Goal: Information Seeking & Learning: Find specific fact

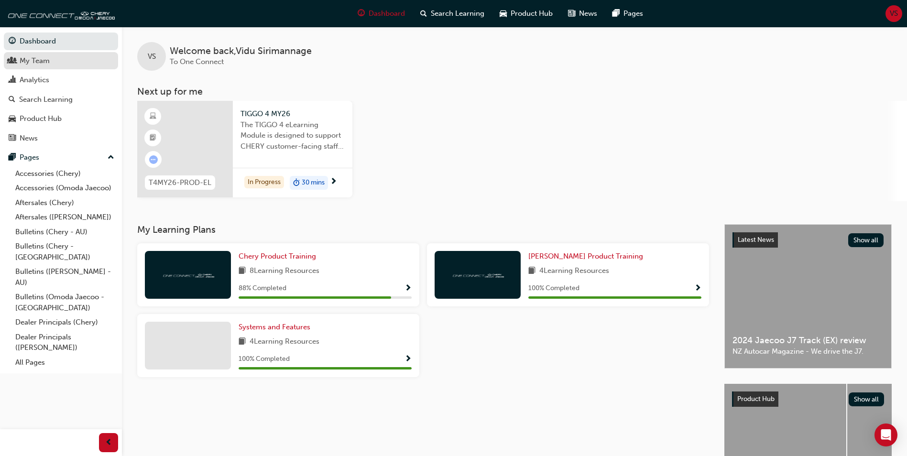
click at [28, 58] on div "My Team" at bounding box center [35, 60] width 30 height 11
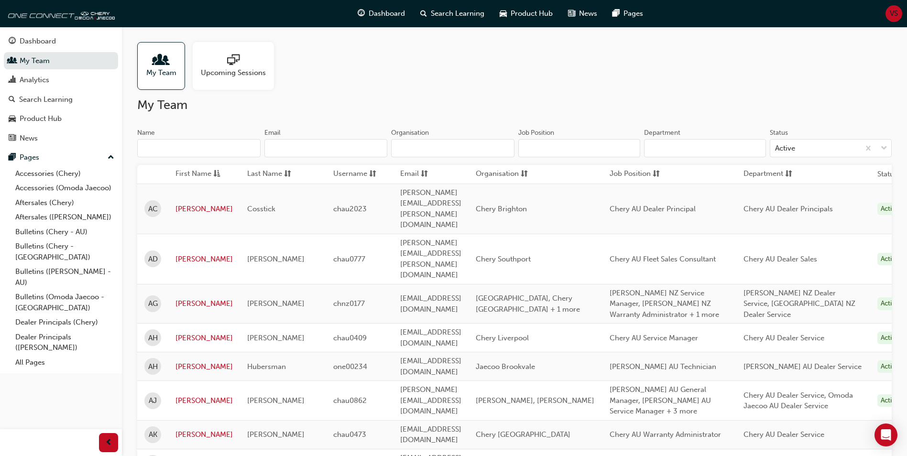
click at [423, 152] on input "Organisation" at bounding box center [452, 148] width 123 height 18
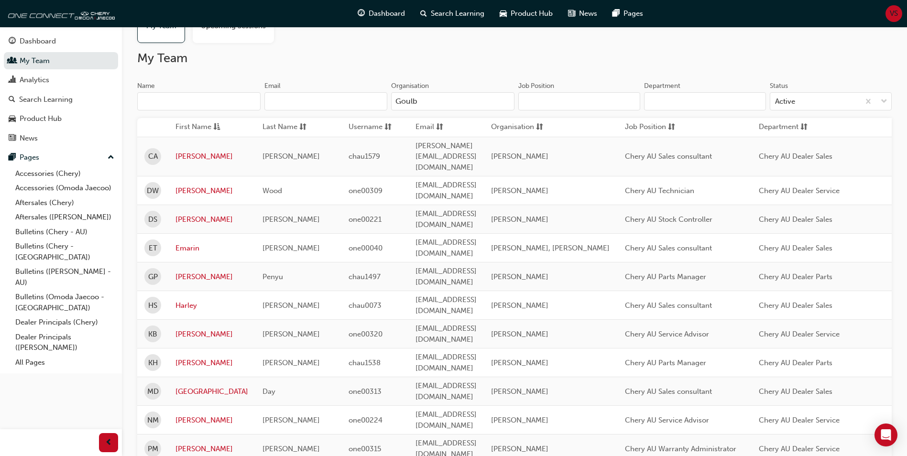
scroll to position [47, 0]
type input "Goulb"
drag, startPoint x: 396, startPoint y: 248, endPoint x: 500, endPoint y: 250, distance: 104.3
click at [484, 262] on td "[EMAIL_ADDRESS][DOMAIN_NAME]" at bounding box center [446, 276] width 76 height 29
drag, startPoint x: 500, startPoint y: 250, endPoint x: 494, endPoint y: 247, distance: 7.3
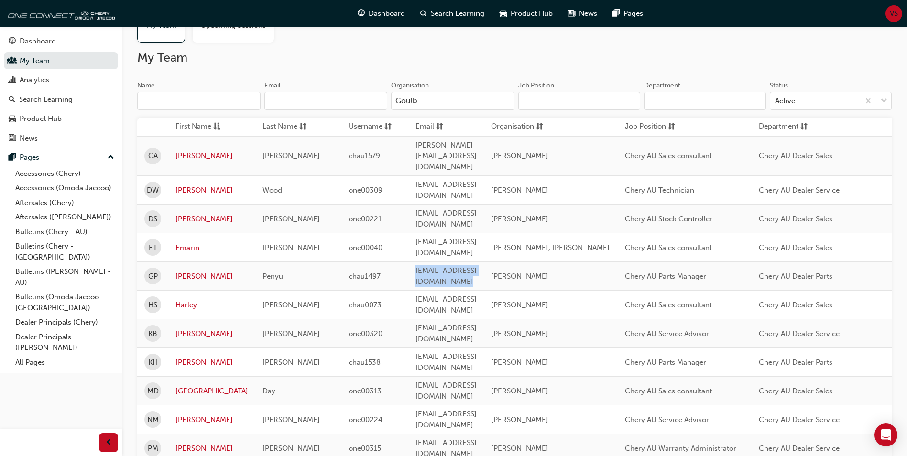
copy span "[EMAIL_ADDRESS][DOMAIN_NAME]"
click at [896, 14] on span "VS" at bounding box center [894, 13] width 8 height 11
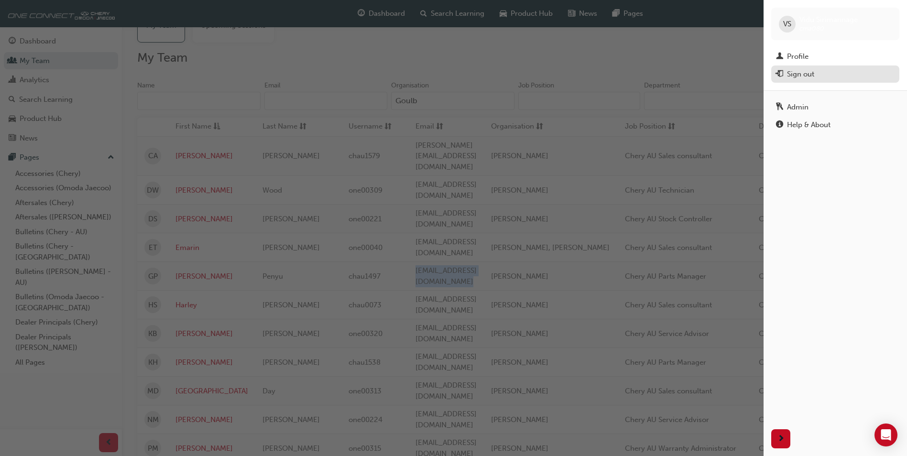
click at [812, 77] on div "Sign out" at bounding box center [800, 74] width 27 height 11
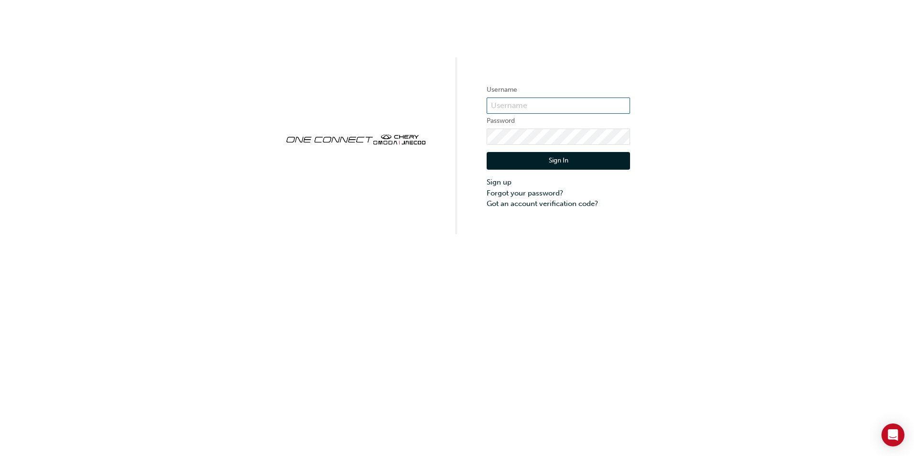
type input "cma080"
drag, startPoint x: 165, startPoint y: 216, endPoint x: 191, endPoint y: 216, distance: 26.3
click at [165, 216] on div "Username cma080 Password Sign In Sign up Forgot your password? Got an account v…" at bounding box center [457, 117] width 914 height 234
click at [573, 159] on button "Sign In" at bounding box center [558, 161] width 143 height 18
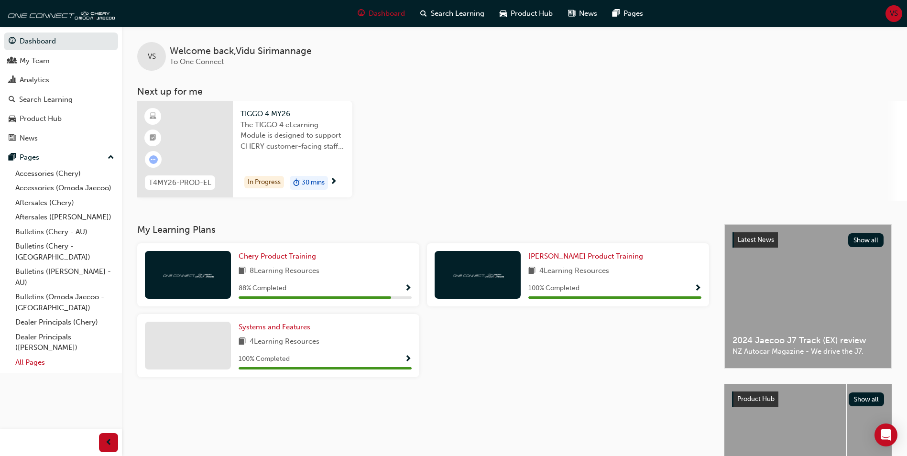
click at [40, 355] on link "All Pages" at bounding box center [64, 362] width 107 height 15
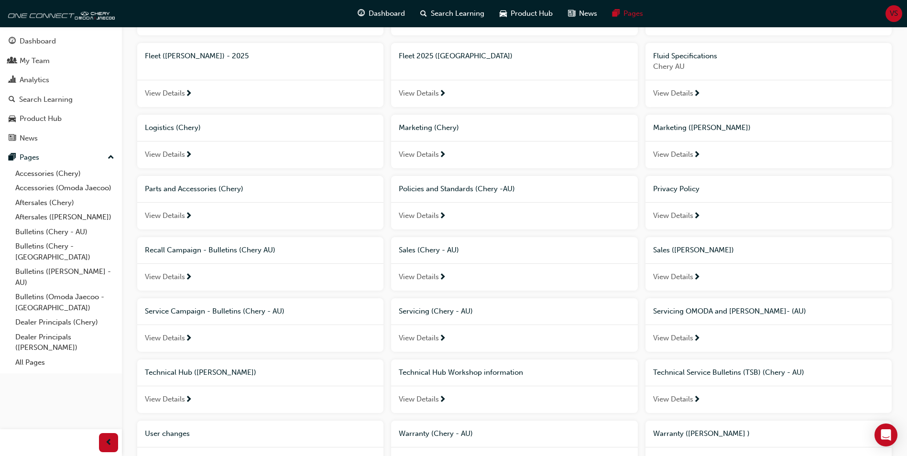
scroll to position [508, 0]
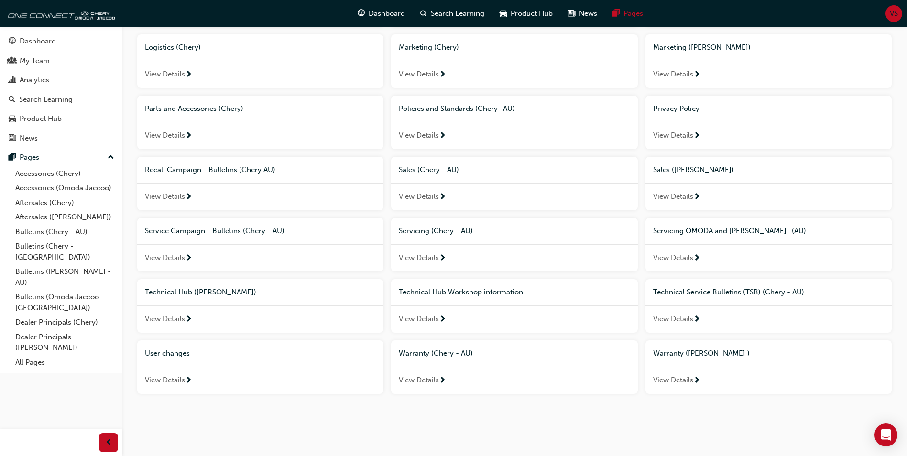
click at [457, 294] on span "Technical Hub Workshop information" at bounding box center [461, 292] width 124 height 9
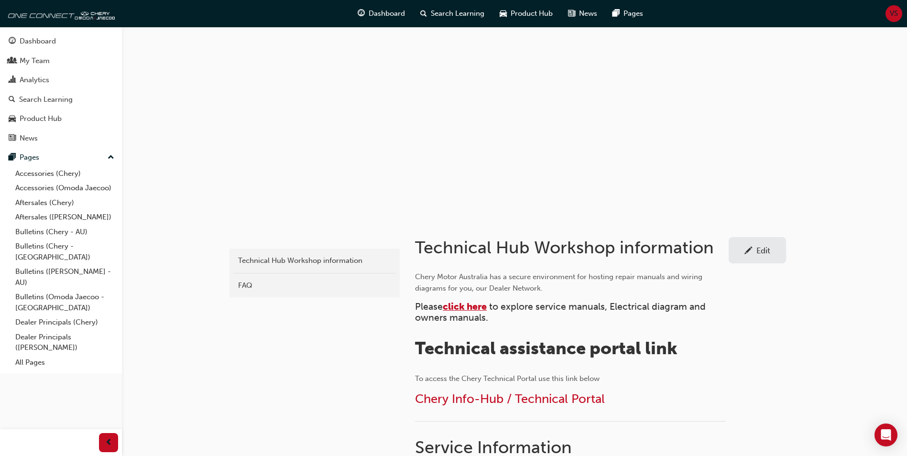
click at [475, 308] on span "click here" at bounding box center [465, 306] width 44 height 11
